Goal: Information Seeking & Learning: Stay updated

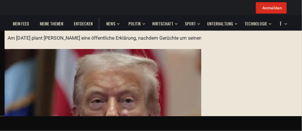
scroll to position [152, 0]
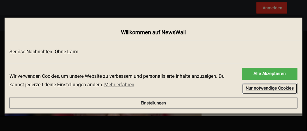
click at [242, 95] on link "Nur notwendige Cookies" at bounding box center [270, 89] width 56 height 12
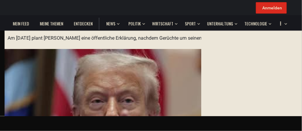
scroll to position [2337, 0]
